Goal: Navigation & Orientation: Find specific page/section

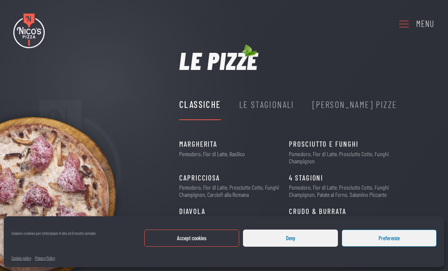
click at [213, 236] on button "Accept cookies" at bounding box center [191, 237] width 95 height 17
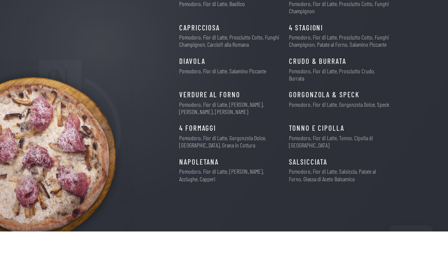
scroll to position [110, 0]
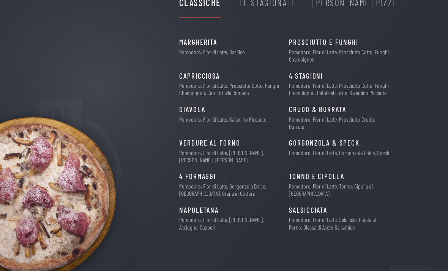
scroll to position [0, 0]
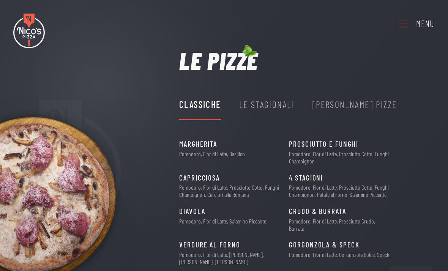
click at [285, 106] on div "Le Stagionali" at bounding box center [266, 104] width 55 height 14
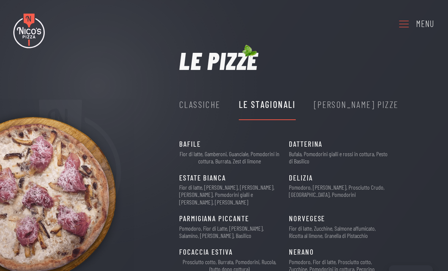
click at [358, 102] on div "Nico's Pizze" at bounding box center [356, 104] width 85 height 14
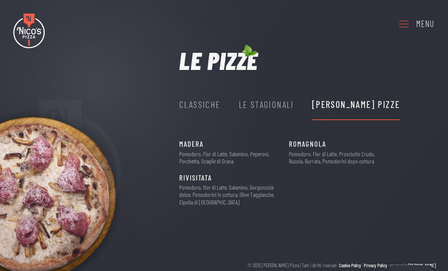
click at [411, 27] on link "Menu" at bounding box center [416, 23] width 36 height 21
click at [270, 108] on div "Le Stagionali" at bounding box center [266, 104] width 55 height 14
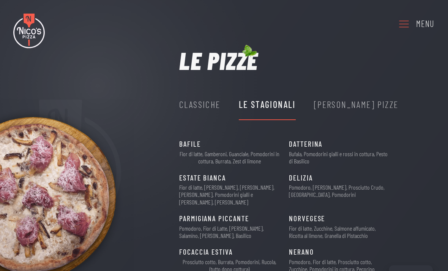
click at [219, 109] on div "Classiche" at bounding box center [199, 104] width 41 height 14
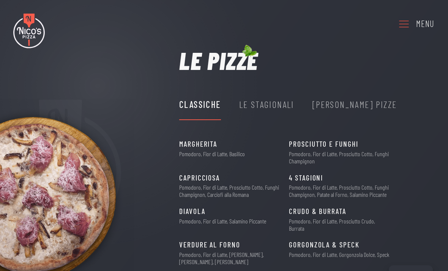
click at [272, 103] on div "Le Stagionali" at bounding box center [266, 104] width 55 height 14
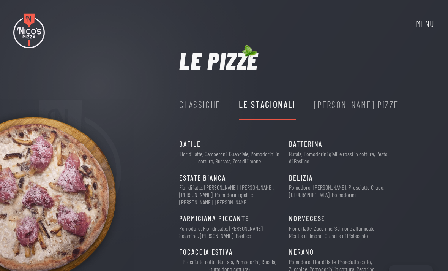
click at [329, 112] on div "Nico's Pizze" at bounding box center [356, 105] width 85 height 30
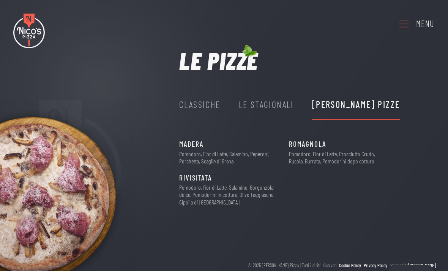
click at [216, 103] on div "Classiche" at bounding box center [199, 104] width 41 height 14
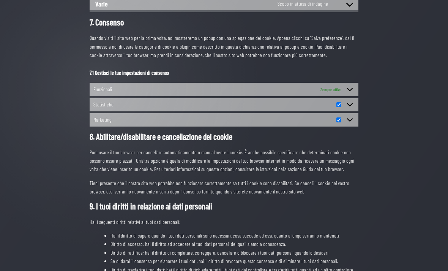
scroll to position [499, 0]
click at [354, 85] on span at bounding box center [349, 89] width 9 height 9
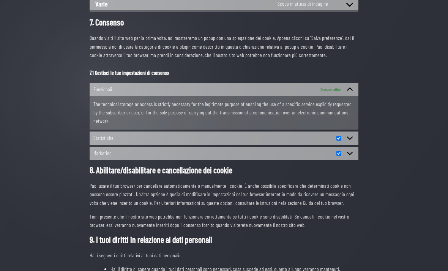
click at [355, 83] on span "Funzionali Funzionali Sempre attivo" at bounding box center [224, 89] width 269 height 13
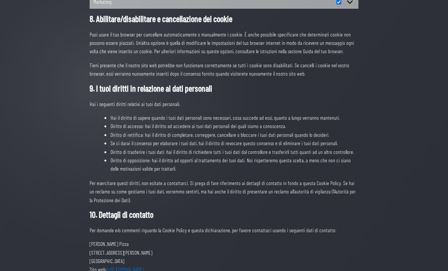
scroll to position [617, 0]
